Goal: Information Seeking & Learning: Compare options

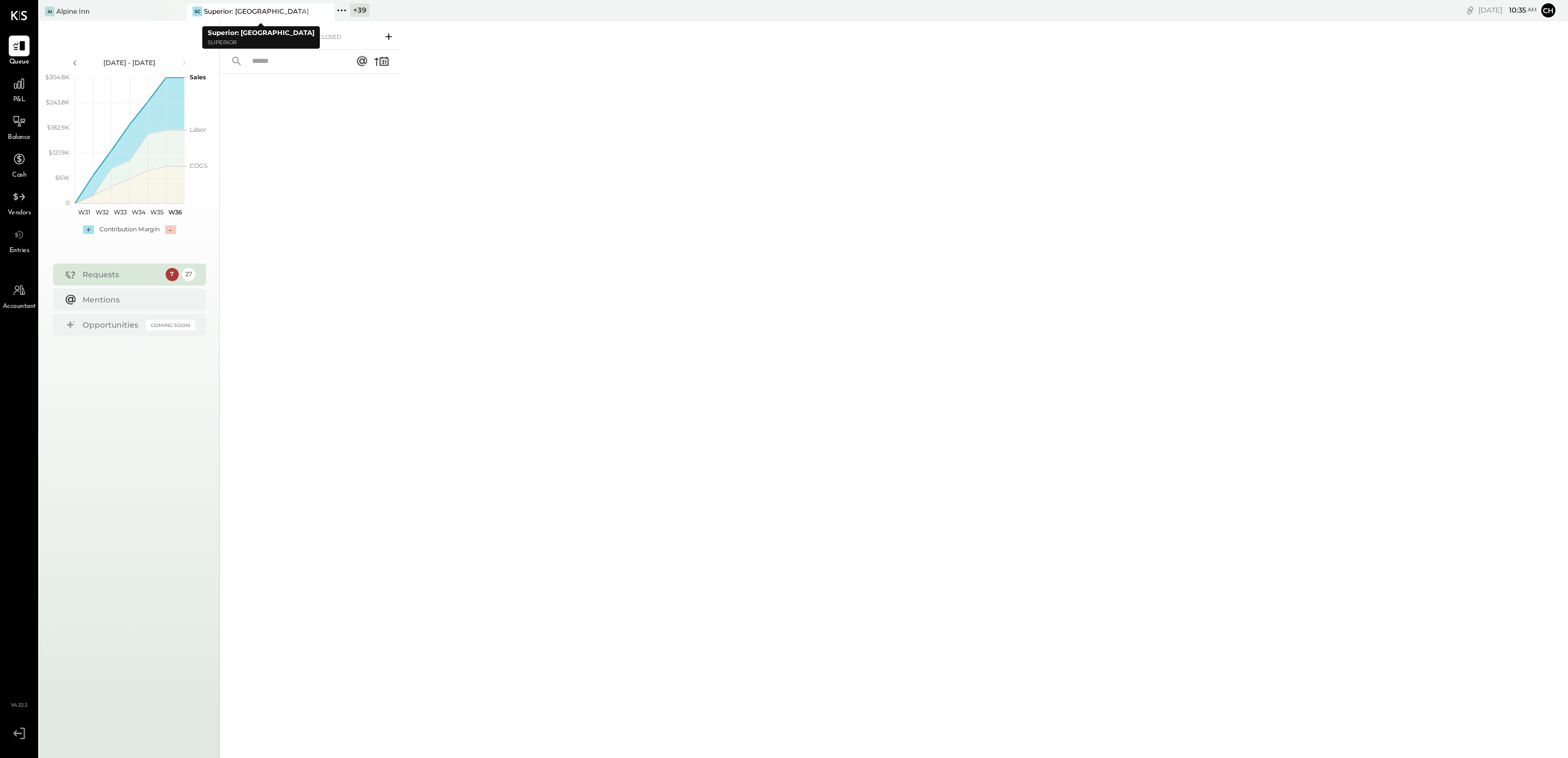
click at [320, 9] on icon at bounding box center [325, 11] width 14 height 13
click at [176, 12] on icon at bounding box center [176, 11] width 5 height 5
click at [51, 10] on icon at bounding box center [46, 10] width 14 height 14
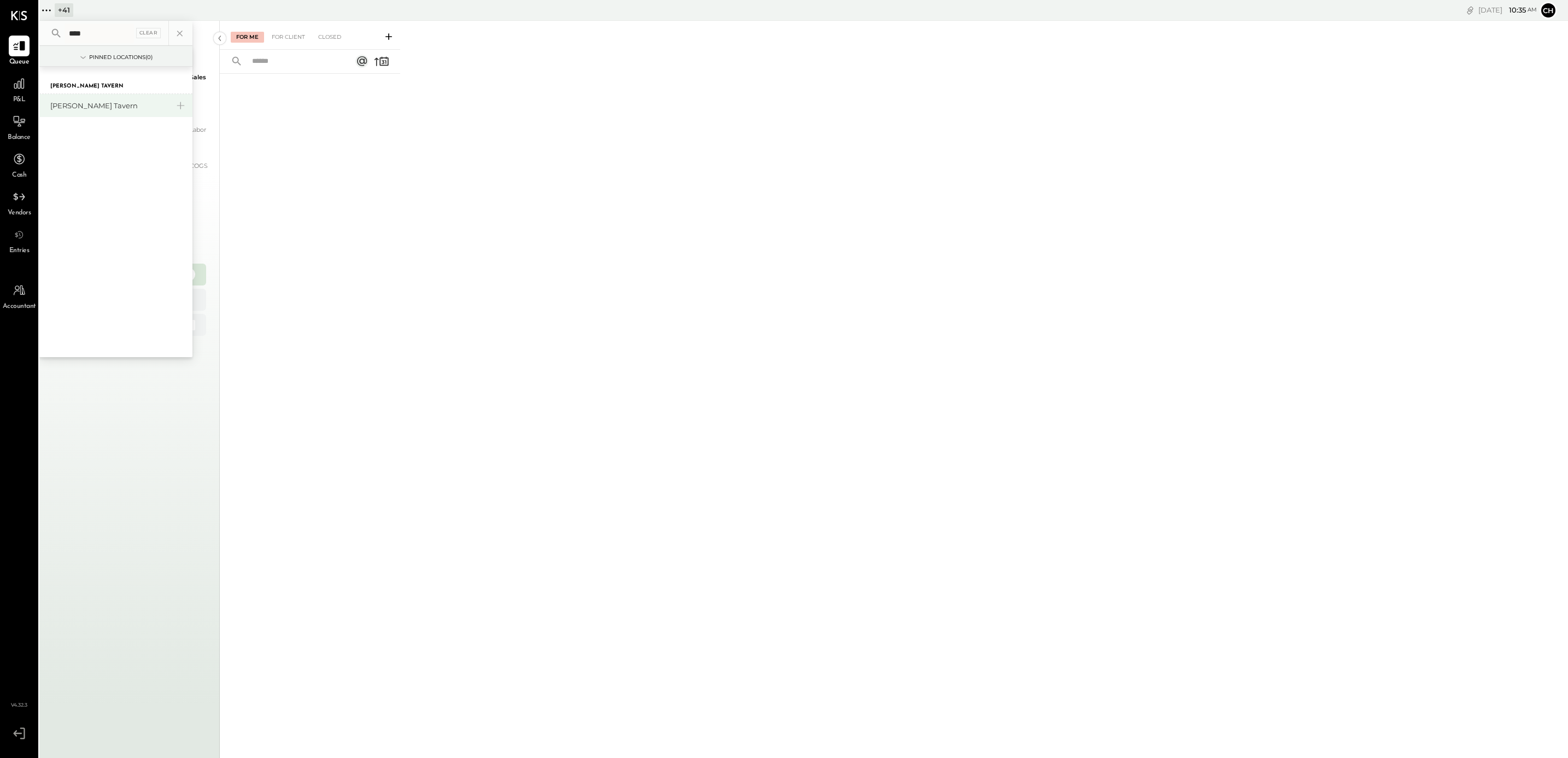
type input "****"
click at [87, 104] on div "[PERSON_NAME] Tavern" at bounding box center [109, 106] width 118 height 11
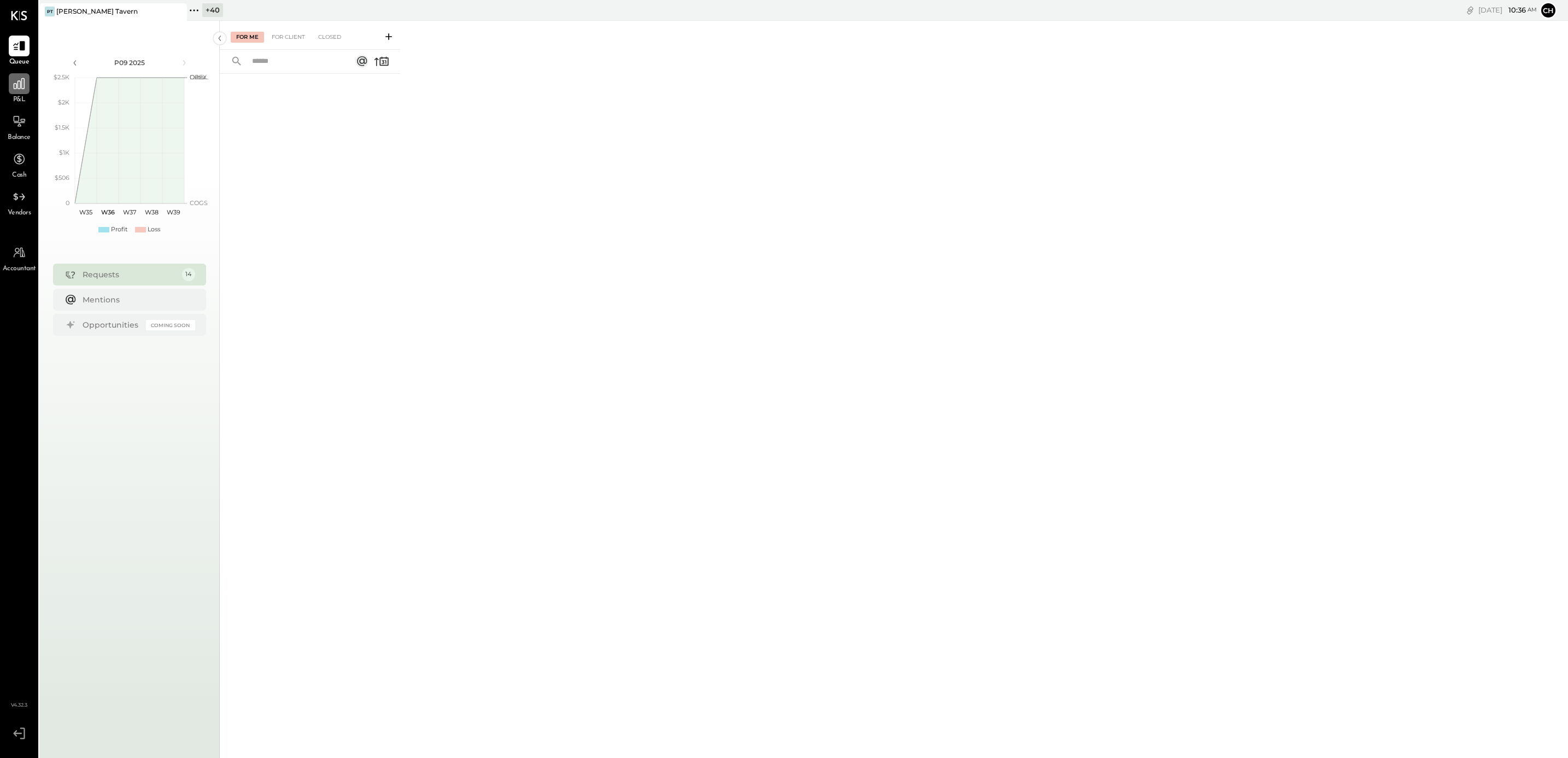
click at [15, 88] on icon at bounding box center [19, 84] width 11 height 11
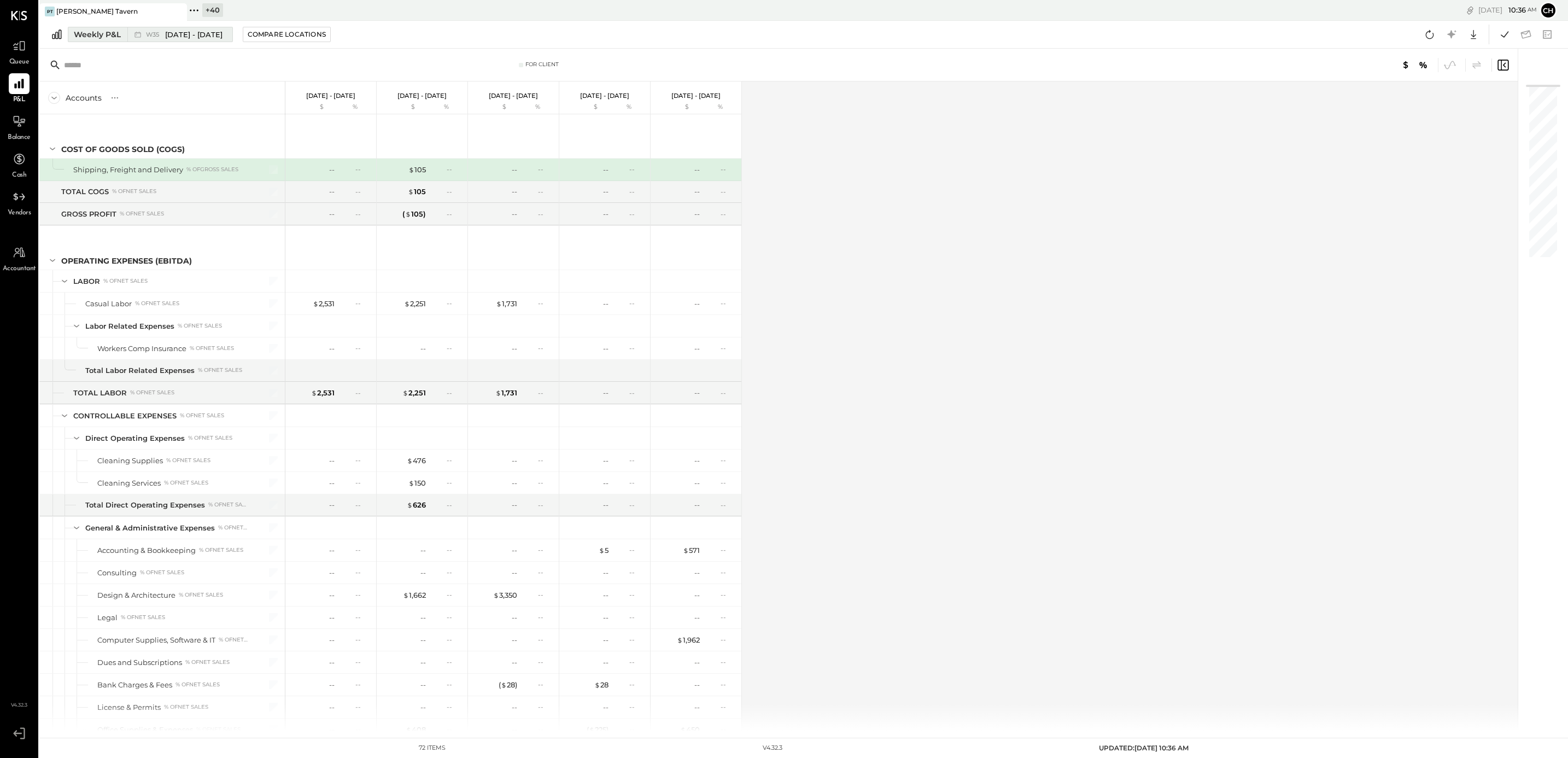
click at [82, 37] on div "Weekly P&L" at bounding box center [97, 34] width 47 height 11
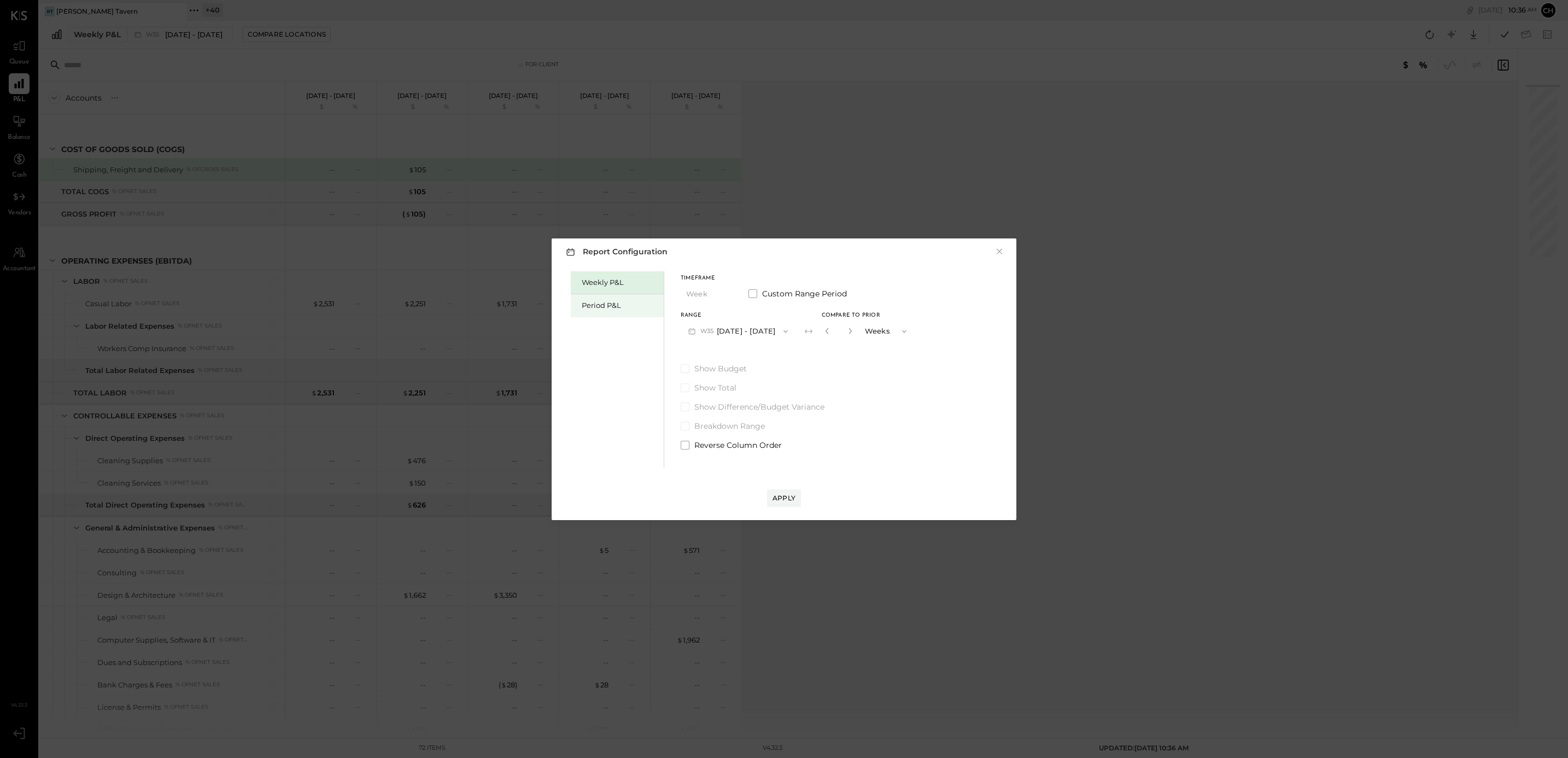
click at [603, 305] on div "Period P&L" at bounding box center [619, 305] width 76 height 11
click at [789, 329] on icon "button" at bounding box center [784, 331] width 9 height 9
click at [751, 354] on span "[DATE] - [DATE]" at bounding box center [732, 355] width 52 height 9
click at [786, 497] on div "Apply" at bounding box center [784, 498] width 23 height 9
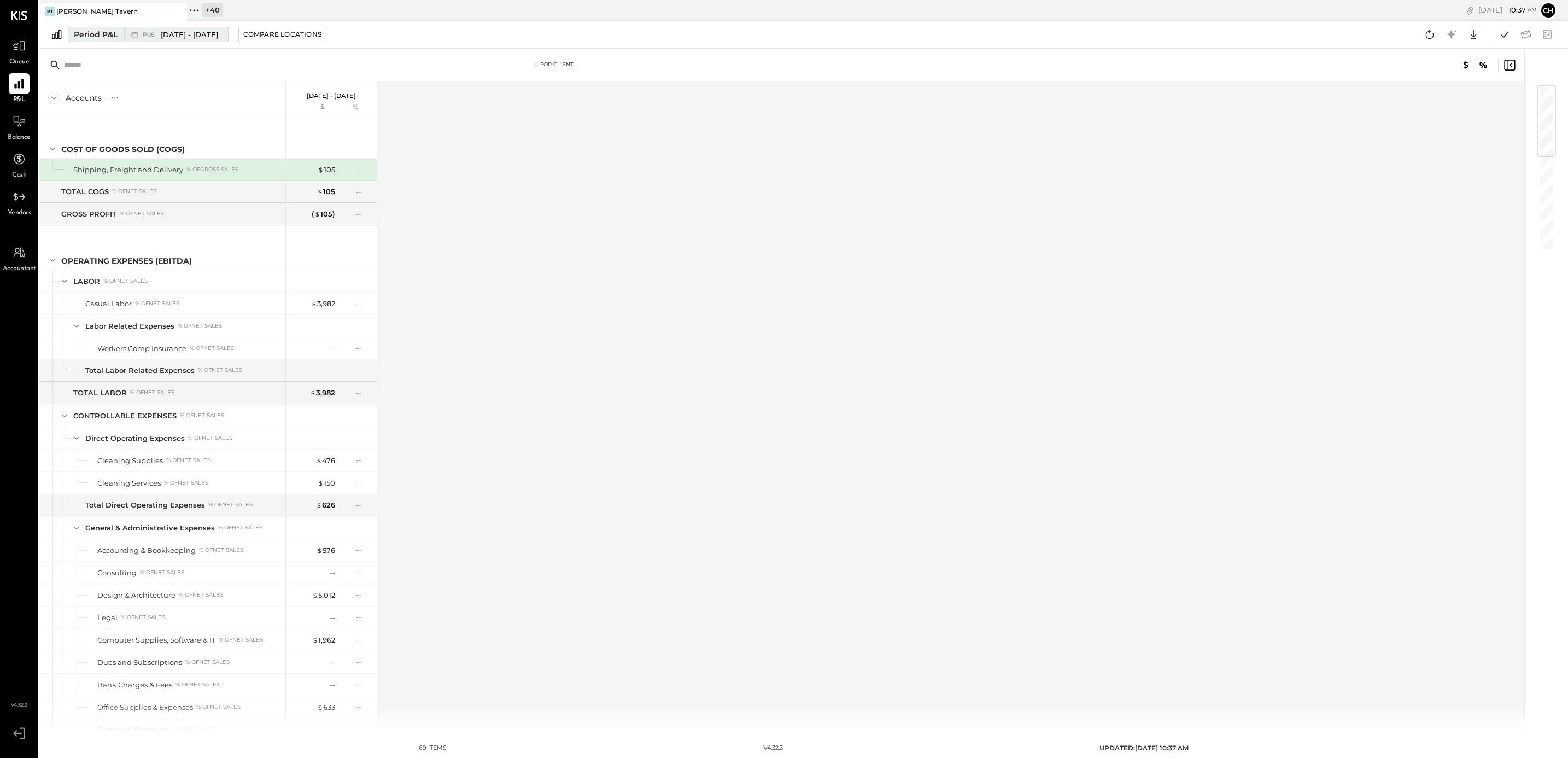
click at [81, 35] on div "Period P&L" at bounding box center [96, 34] width 44 height 11
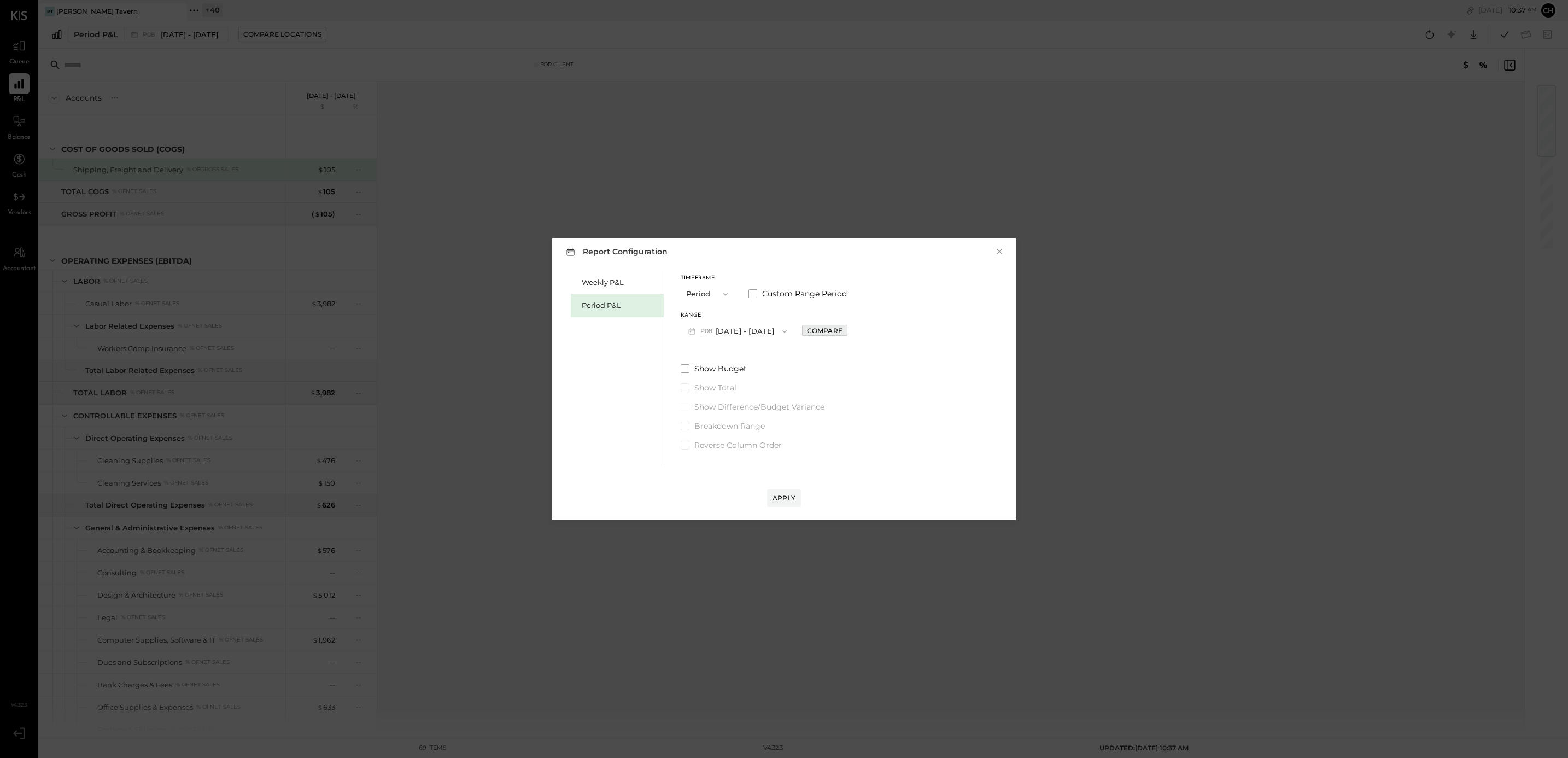
click at [838, 330] on div "Compare" at bounding box center [824, 330] width 35 height 9
click at [850, 330] on icon "button" at bounding box center [849, 331] width 3 height 6
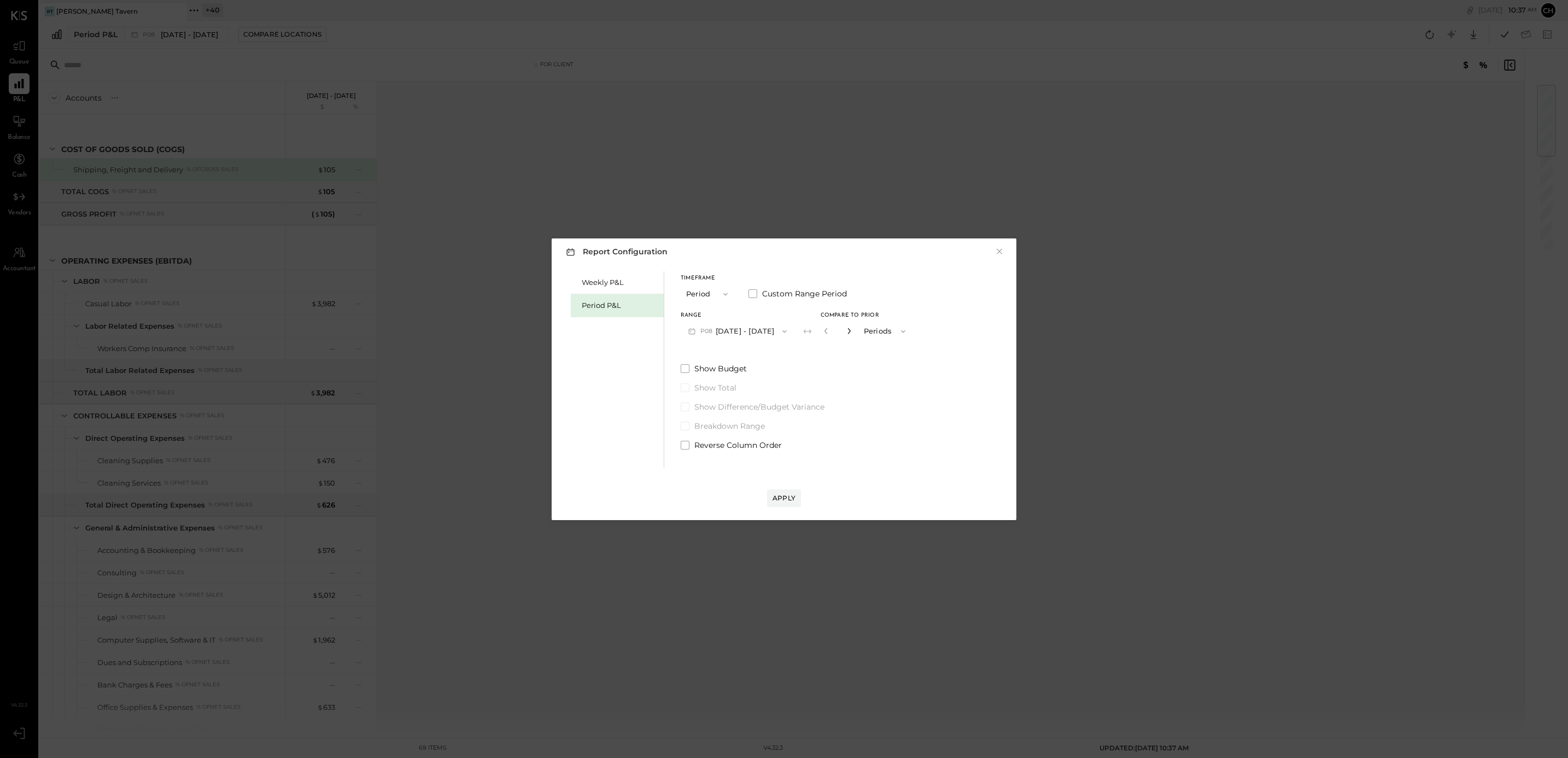
type input "*"
click at [780, 499] on div "Apply" at bounding box center [784, 498] width 23 height 9
